Goal: Information Seeking & Learning: Learn about a topic

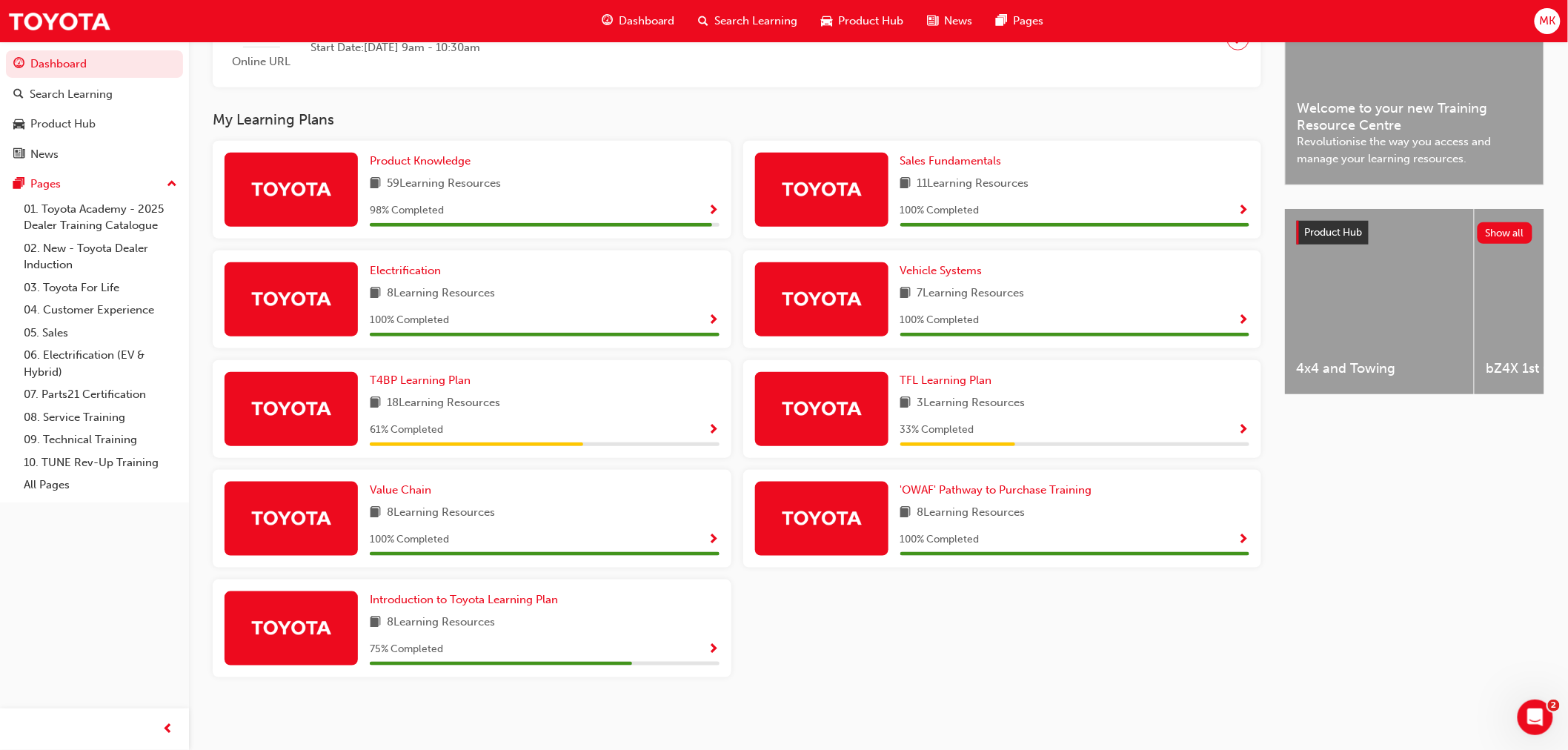
scroll to position [420, 0]
click at [716, 427] on span "Show Progress" at bounding box center [714, 431] width 11 height 13
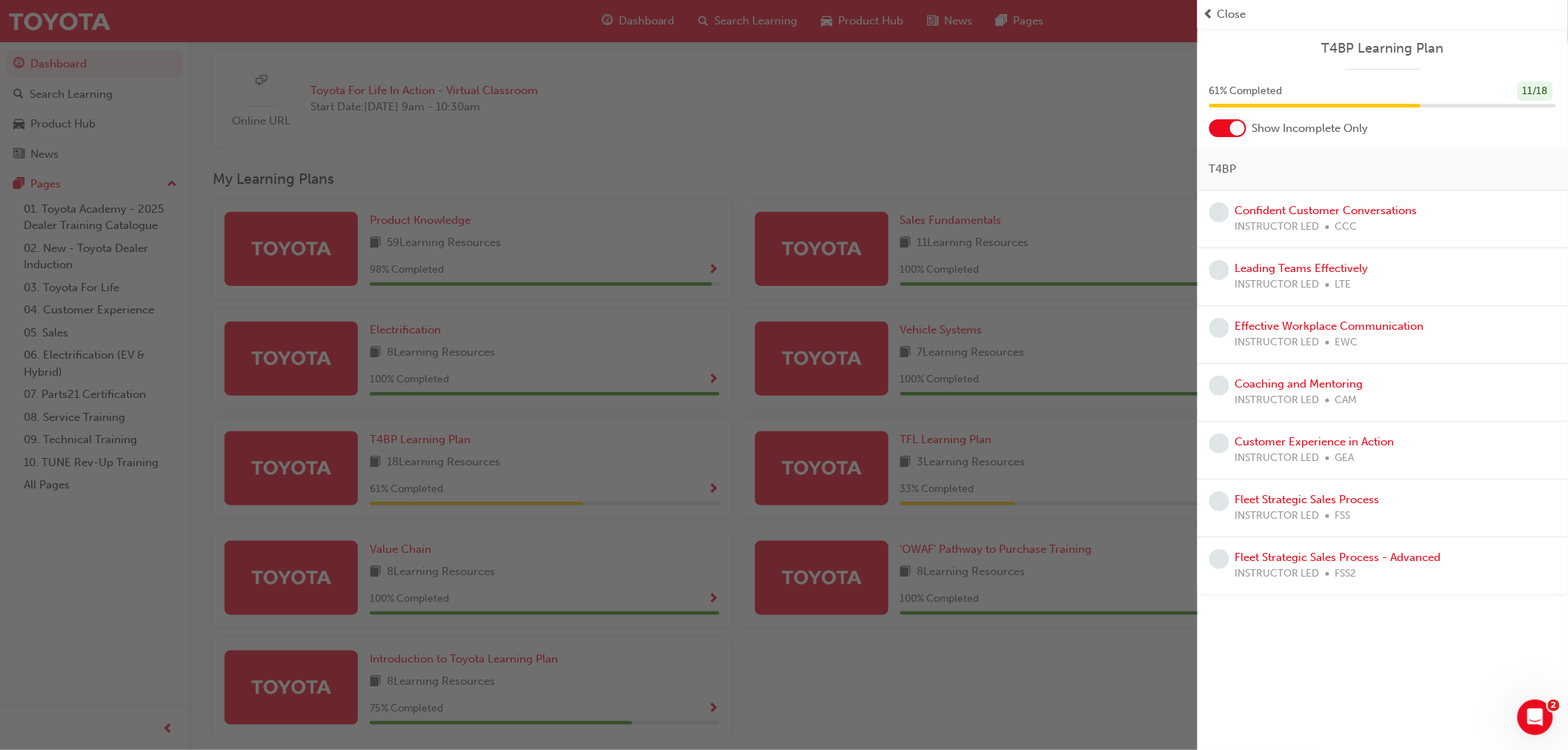
scroll to position [256, 0]
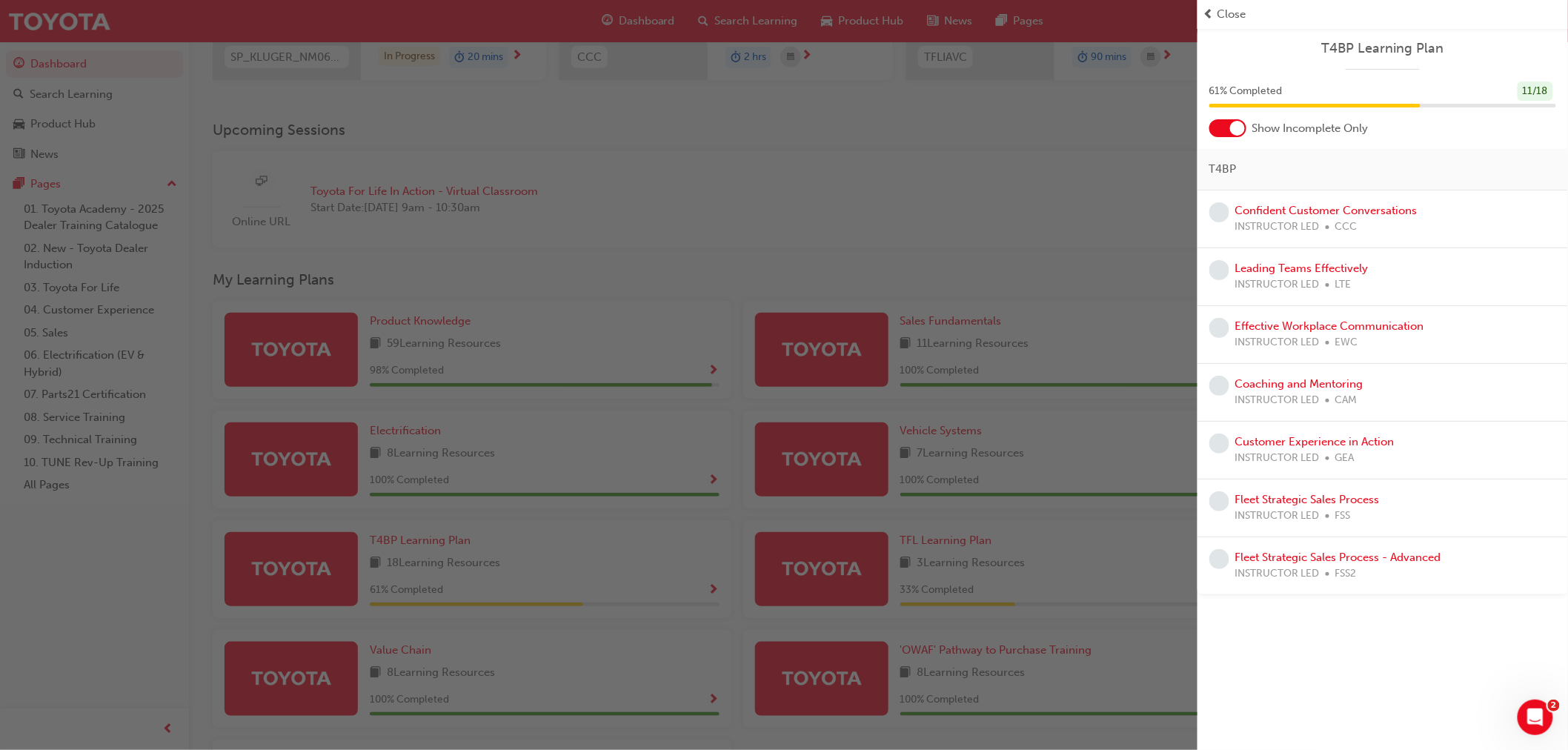
click at [978, 253] on div "button" at bounding box center [598, 375] width 1197 height 750
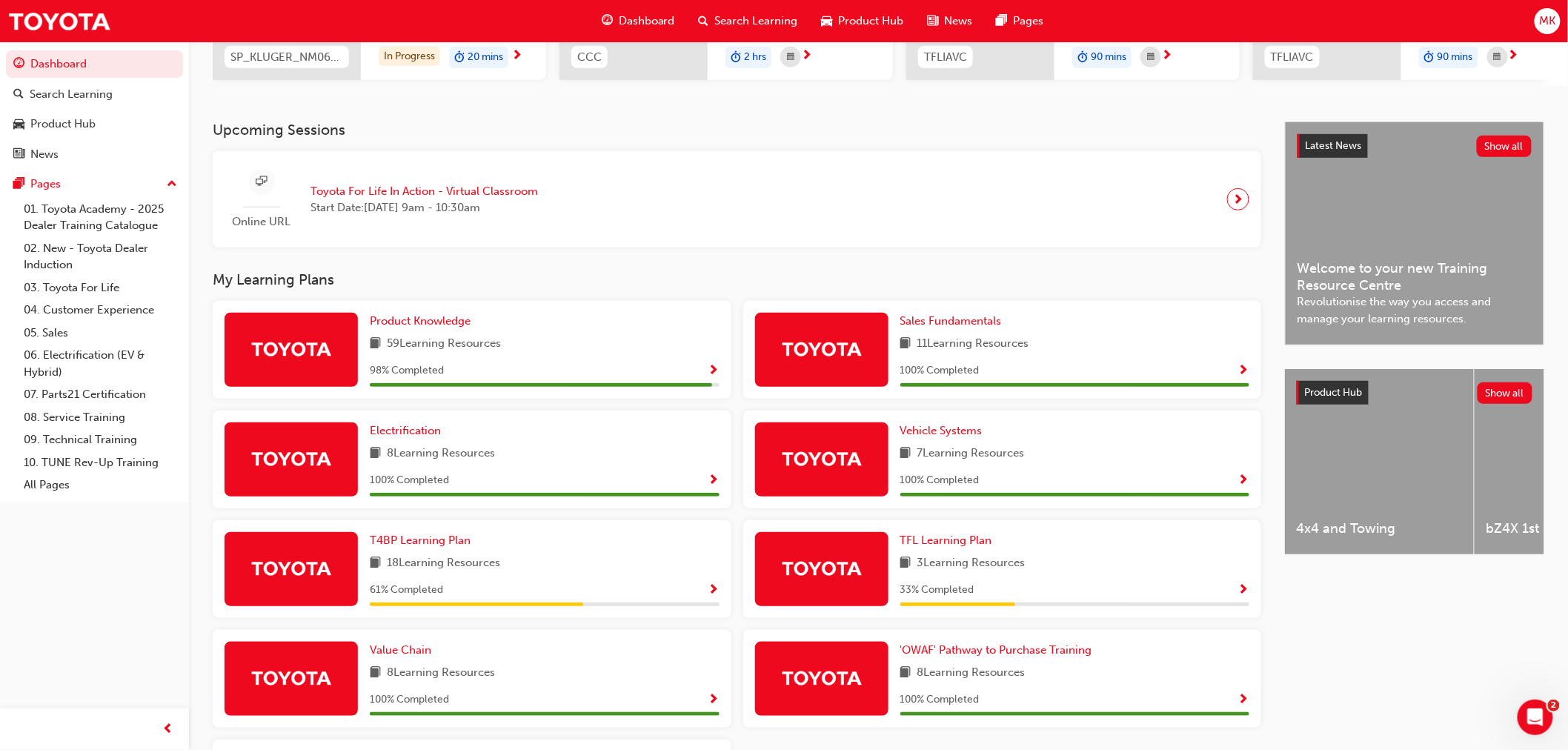
click at [709, 378] on span "Show Progress" at bounding box center [714, 372] width 11 height 13
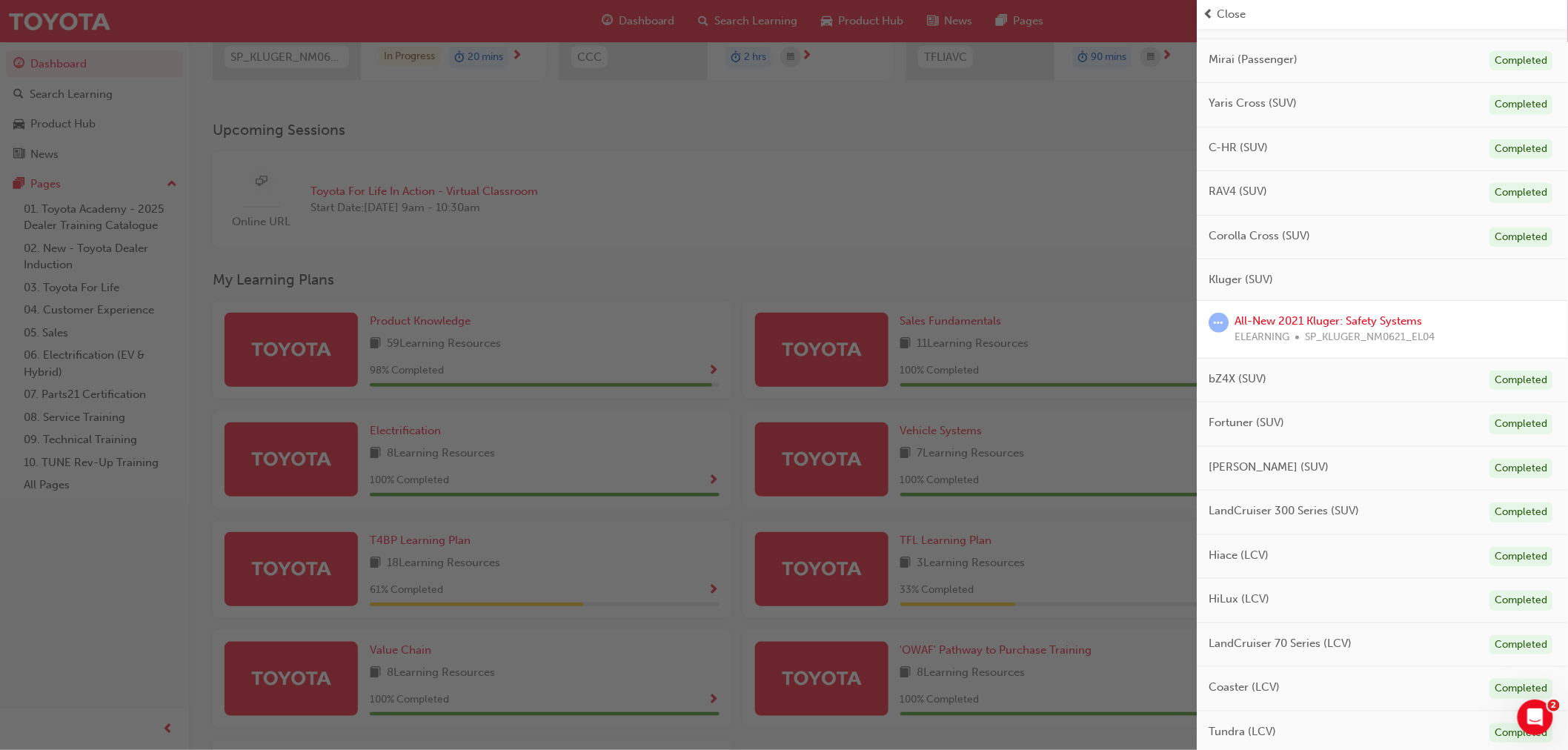
scroll to position [247, 0]
click at [1360, 311] on link "All-New 2021 Kluger: Safety Systems" at bounding box center [1329, 316] width 187 height 13
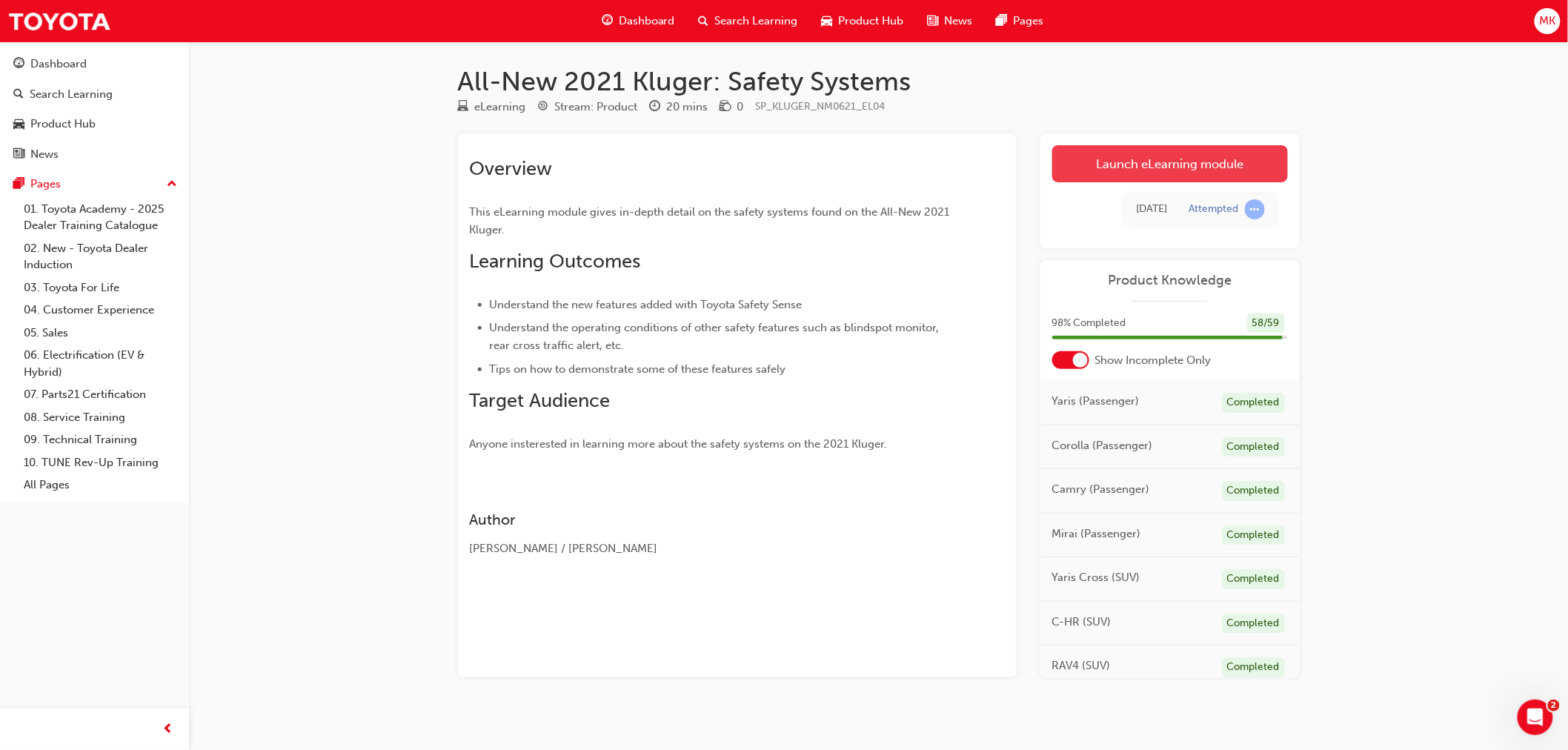
click at [1129, 152] on link "Launch eLearning module" at bounding box center [1171, 164] width 236 height 37
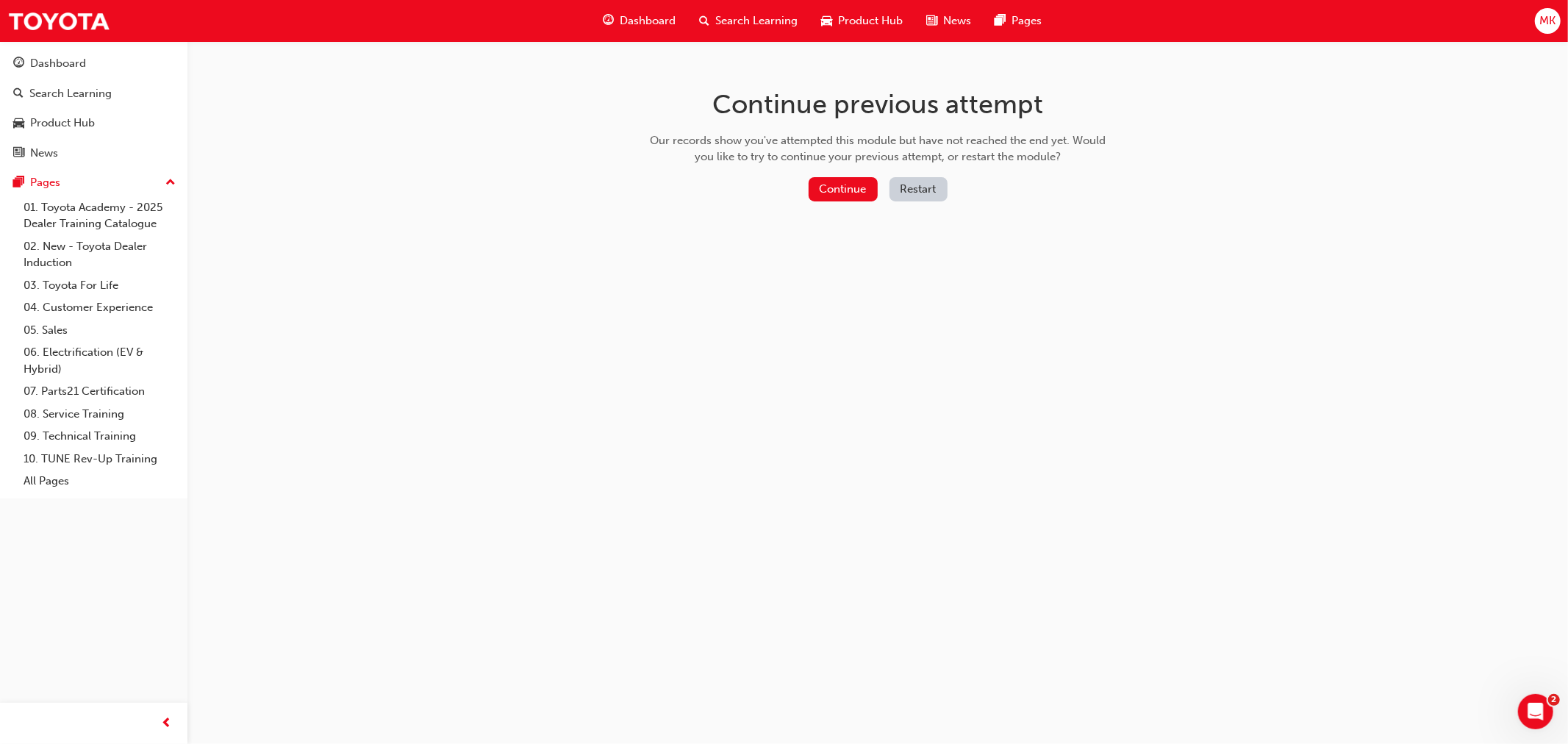
click at [824, 174] on div "Continue previous attempt Our records show you've attempted this module but hav…" at bounding box center [878, 148] width 478 height 213
click at [825, 178] on button "Continue" at bounding box center [843, 188] width 69 height 24
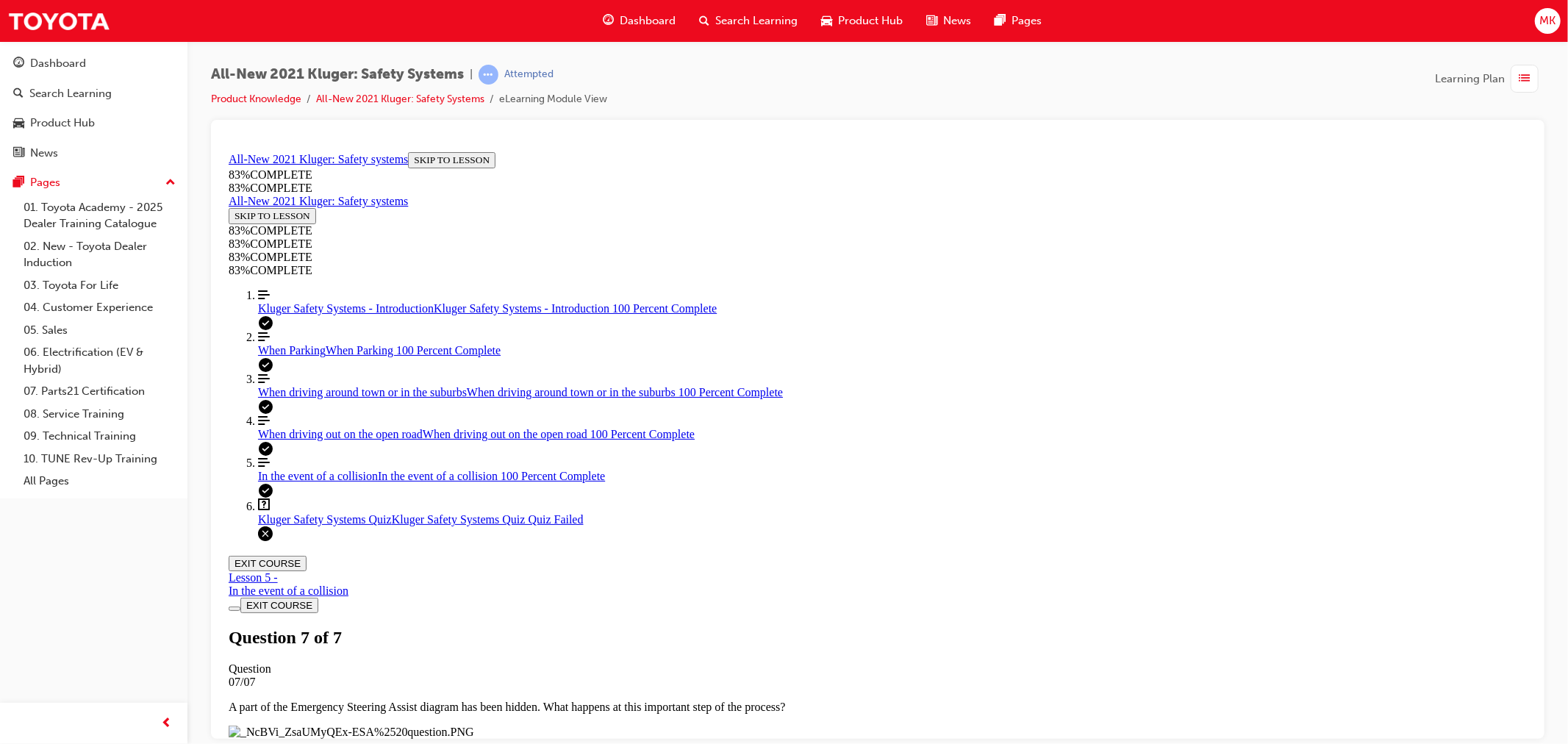
scroll to position [164, 0]
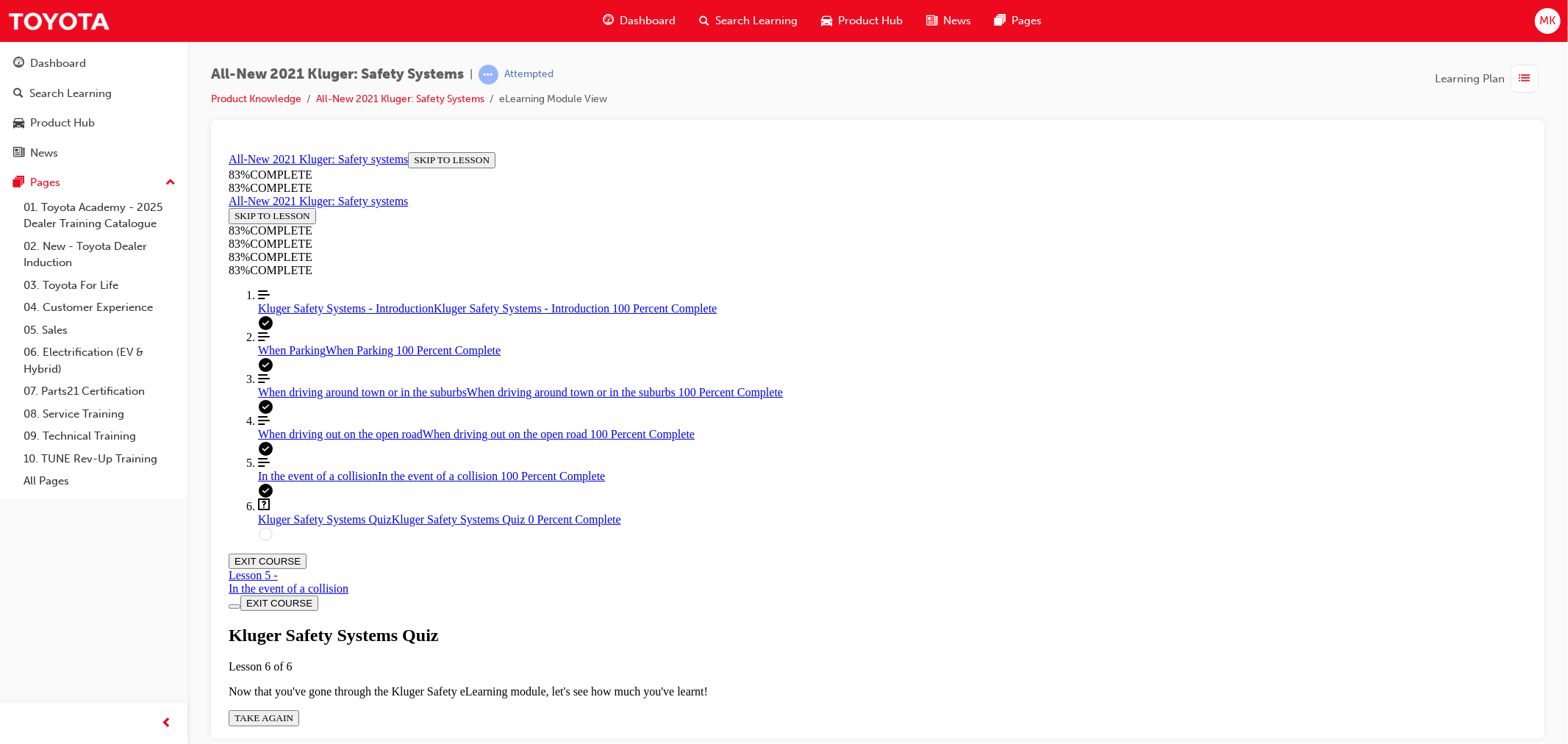
click at [293, 712] on span "TAKE AGAIN" at bounding box center [263, 717] width 59 height 11
drag, startPoint x: 855, startPoint y: 524, endPoint x: 862, endPoint y: 517, distance: 9.9
